Goal: Go to known website: Go to known website

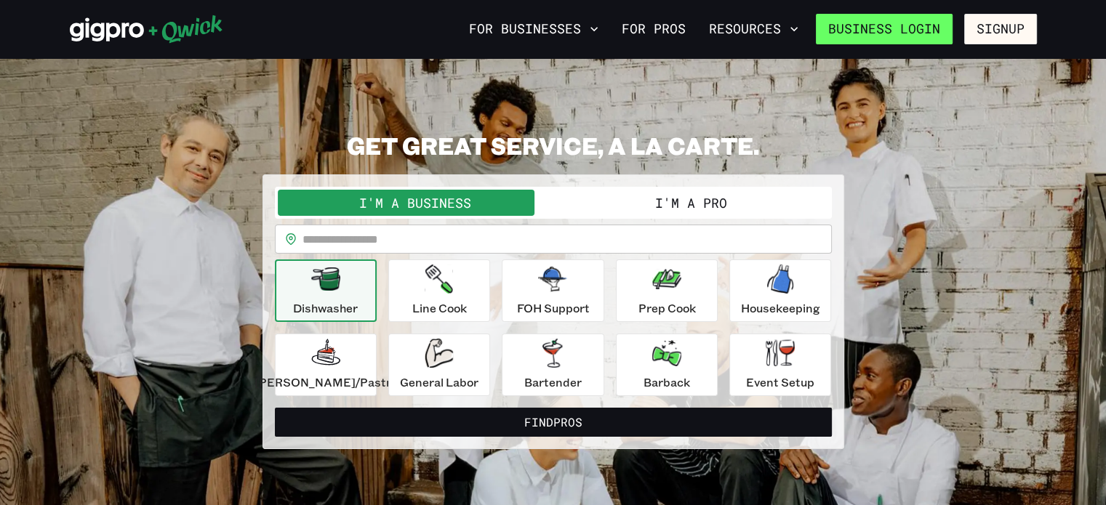
click at [887, 26] on link "Business Login" at bounding box center [884, 29] width 137 height 31
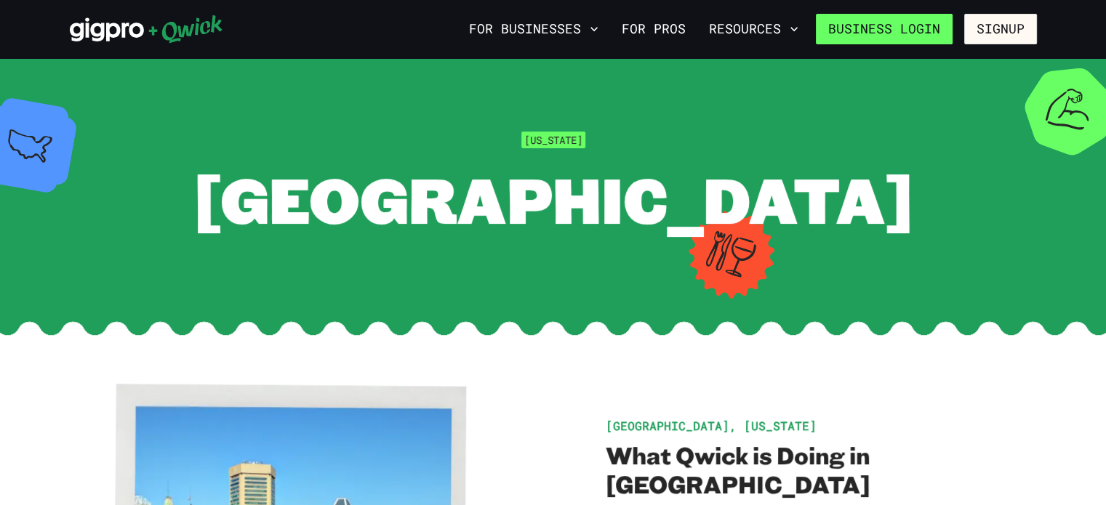
click at [924, 31] on link "Business Login" at bounding box center [884, 29] width 137 height 31
